Goal: Find contact information: Find contact information

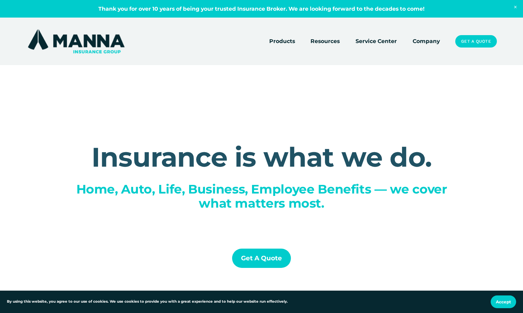
click at [469, 42] on link "Get a Quote" at bounding box center [476, 41] width 42 height 12
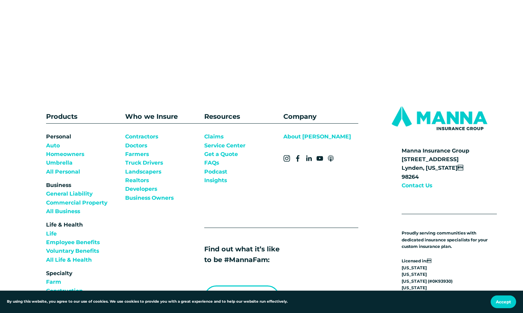
scroll to position [585, 0]
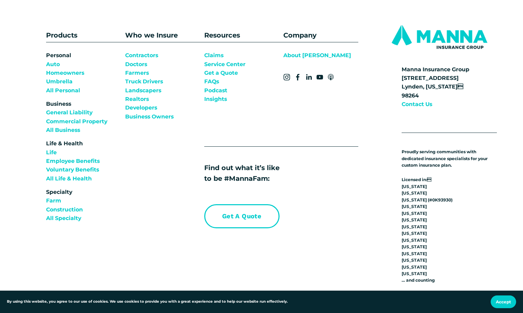
click at [425, 108] on link "Contact Us" at bounding box center [417, 104] width 31 height 9
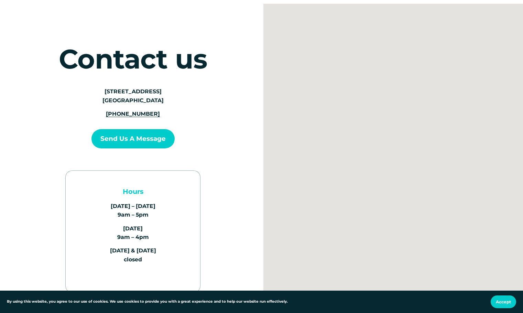
scroll to position [69, 0]
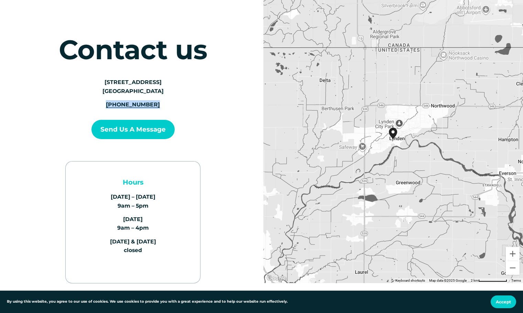
drag, startPoint x: 156, startPoint y: 105, endPoint x: 112, endPoint y: 100, distance: 43.9
click at [112, 100] on div "700 Front Street Lynden, WA 98264 (360) 922-0149" at bounding box center [133, 93] width 95 height 31
copy span "(360) 922-0149"
click at [140, 122] on button "Send us a Message" at bounding box center [132, 129] width 83 height 19
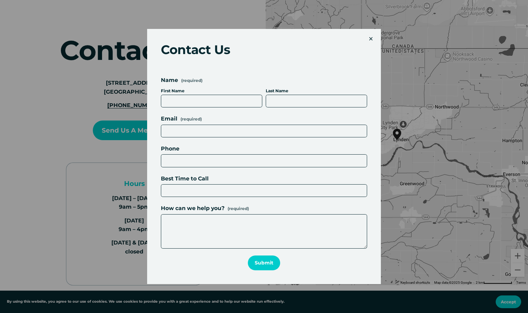
click at [368, 36] on div "×" at bounding box center [371, 39] width 8 height 8
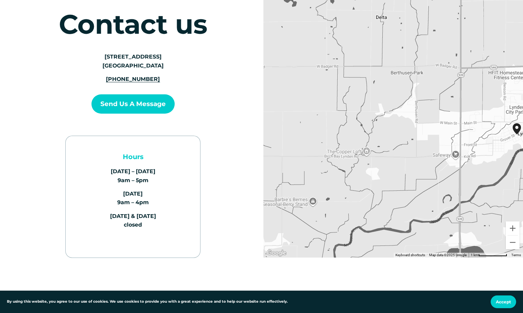
scroll to position [103, 0]
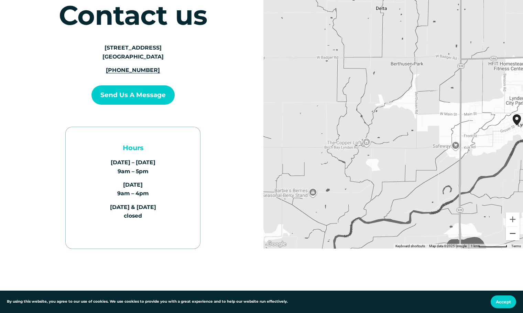
click at [514, 236] on button "Zoom out" at bounding box center [513, 233] width 14 height 14
